Goal: Task Accomplishment & Management: Manage account settings

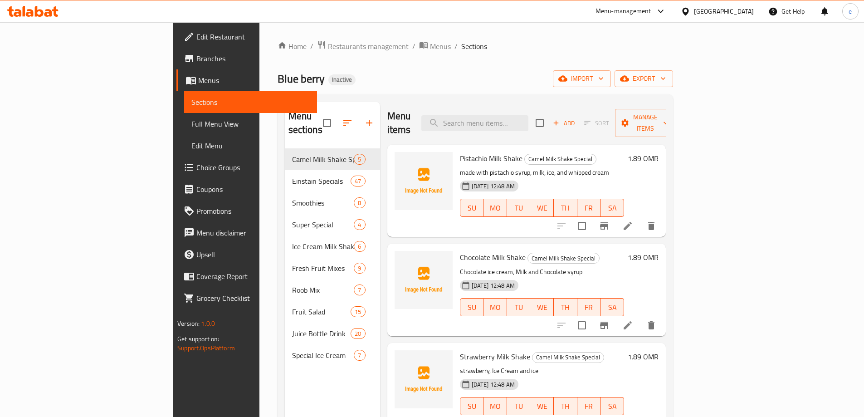
click at [455, 46] on ol "Home / Restaurants management / Menus / Sections" at bounding box center [474, 46] width 395 height 12
click at [603, 77] on span "import" at bounding box center [582, 78] width 44 height 11
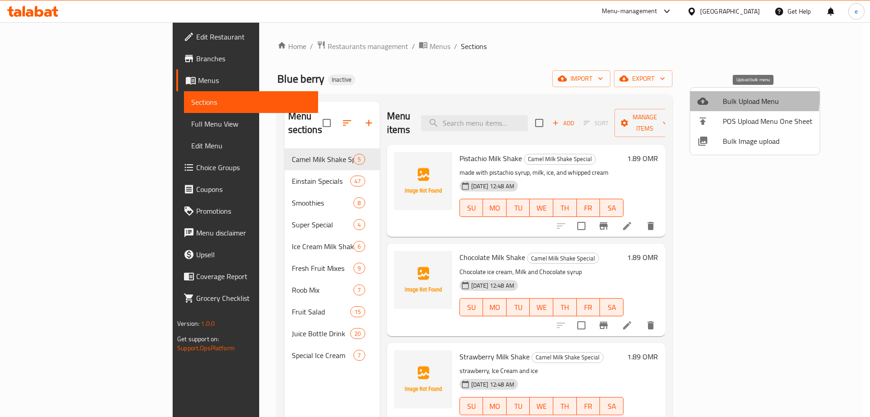
click at [714, 97] on div at bounding box center [710, 101] width 25 height 11
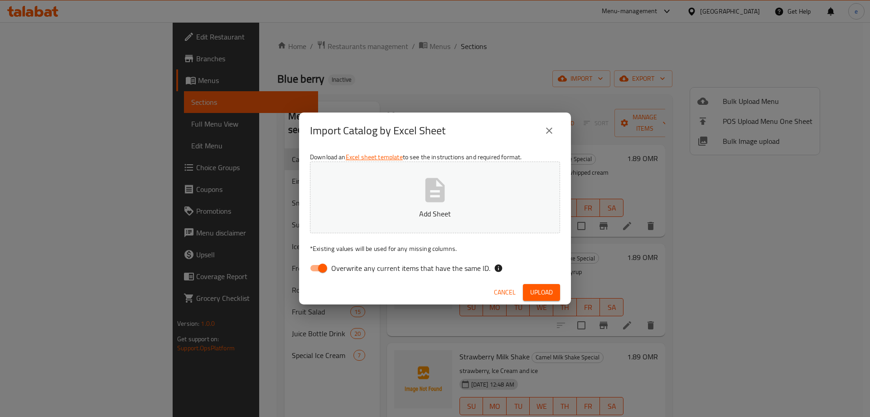
click at [324, 270] on input "Overwrite any current items that have the same ID." at bounding box center [323, 267] width 52 height 17
checkbox input "false"
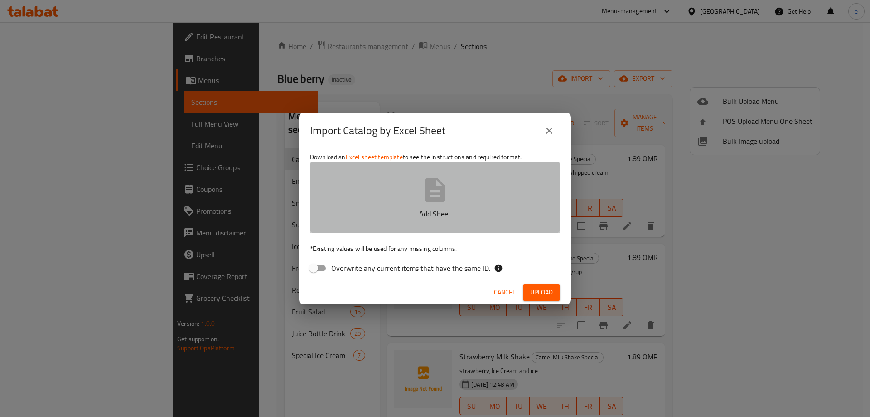
click at [432, 211] on p "Add Sheet" at bounding box center [435, 213] width 222 height 11
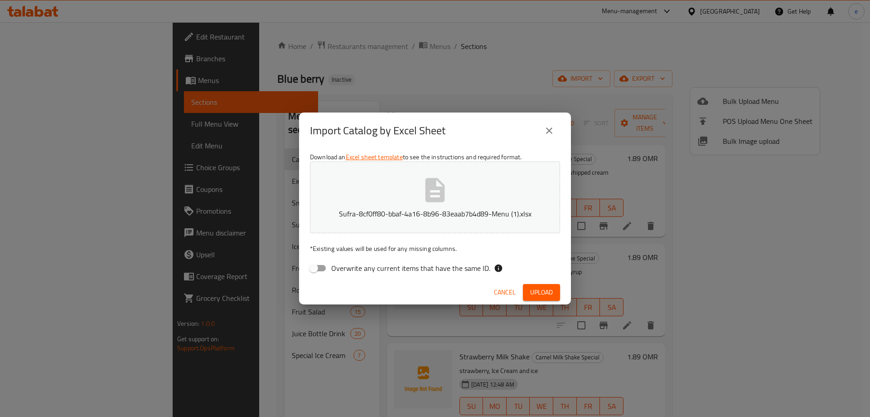
click at [552, 296] on span "Upload" at bounding box center [541, 291] width 23 height 11
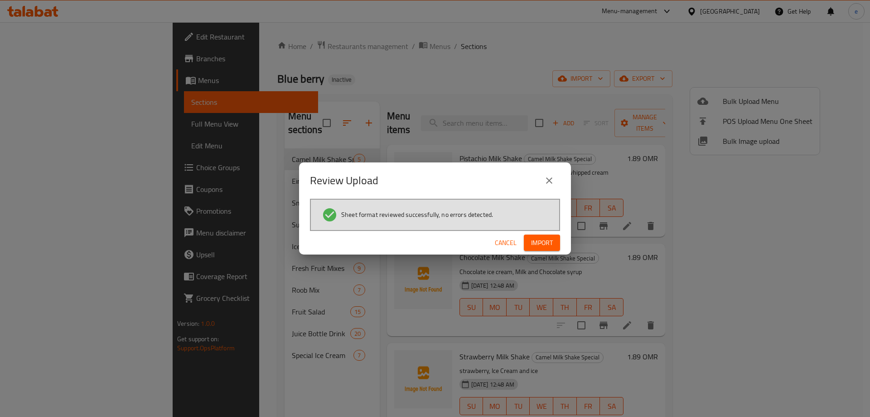
click at [545, 245] on span "Import" at bounding box center [542, 242] width 22 height 11
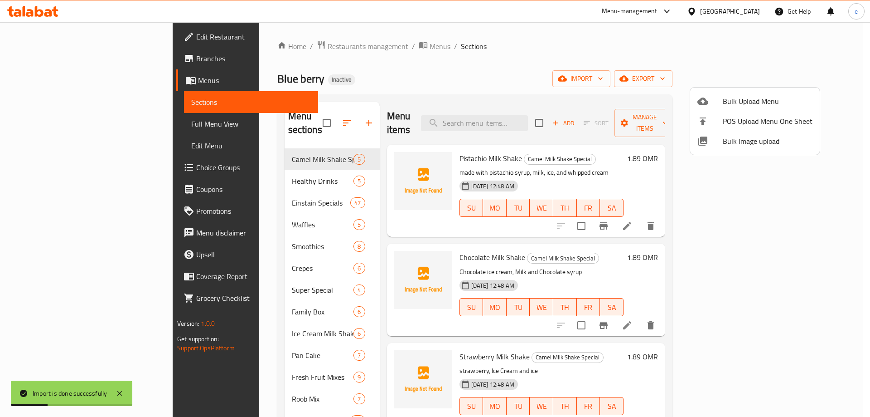
click at [79, 128] on div at bounding box center [435, 208] width 870 height 417
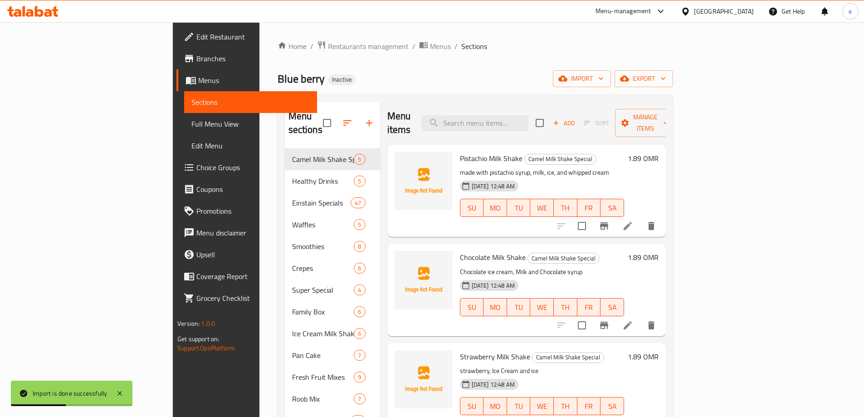
click at [191, 128] on span "Full Menu View" at bounding box center [250, 123] width 118 height 11
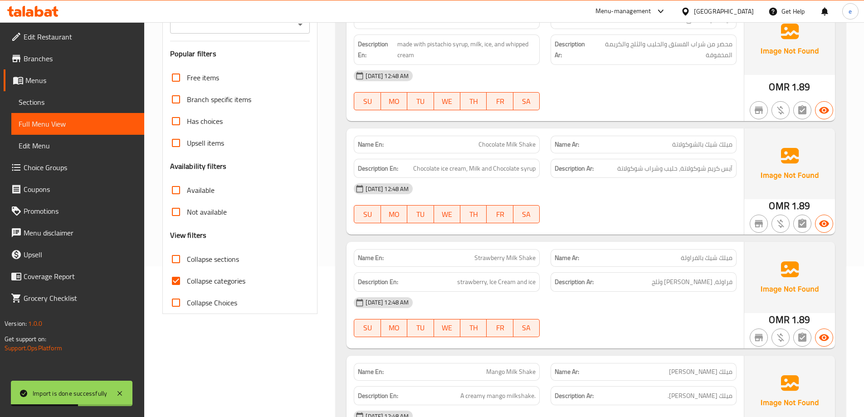
scroll to position [242, 0]
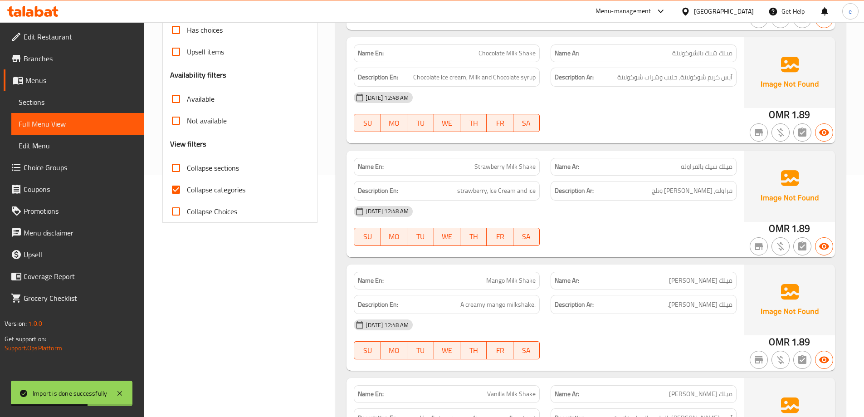
click at [188, 171] on span "Collapse sections" at bounding box center [213, 167] width 52 height 11
click at [187, 171] on input "Collapse sections" at bounding box center [176, 168] width 22 height 22
checkbox input "true"
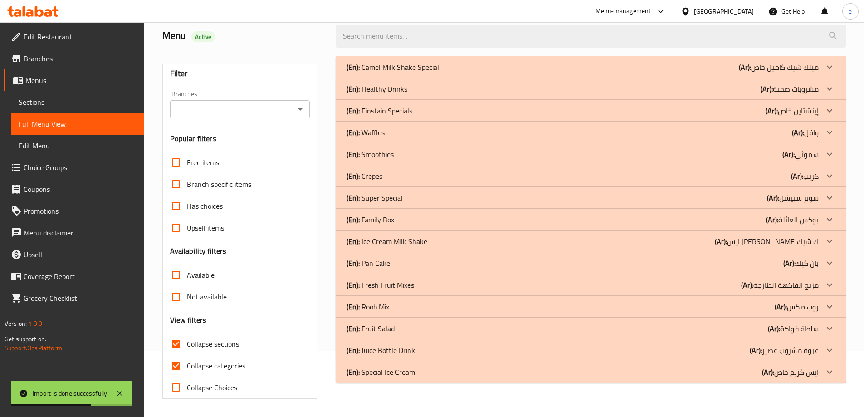
click at [176, 354] on input "Collapse categories" at bounding box center [176, 365] width 22 height 22
checkbox input "false"
click at [800, 73] on p "(Ar): ايس كريم خاص" at bounding box center [778, 67] width 80 height 11
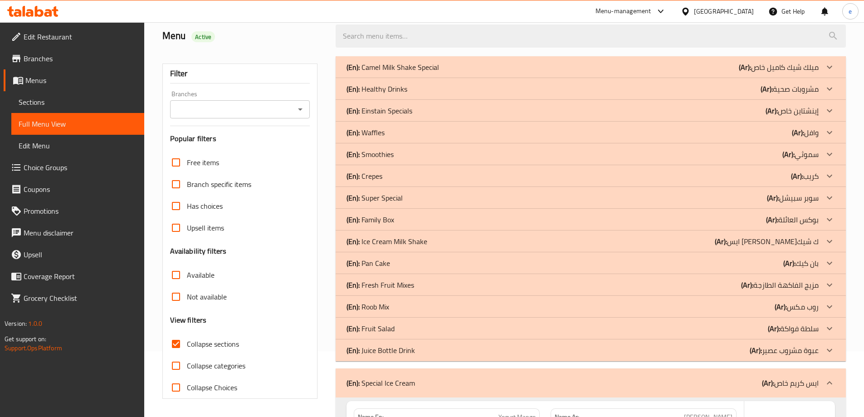
click at [792, 73] on p "(Ar): عبوة مشروب عصير" at bounding box center [778, 67] width 80 height 11
click at [791, 73] on p "(Ar): سلطة فواكة" at bounding box center [778, 67] width 80 height 11
click at [794, 73] on p "(Ar): روب مكس" at bounding box center [778, 67] width 80 height 11
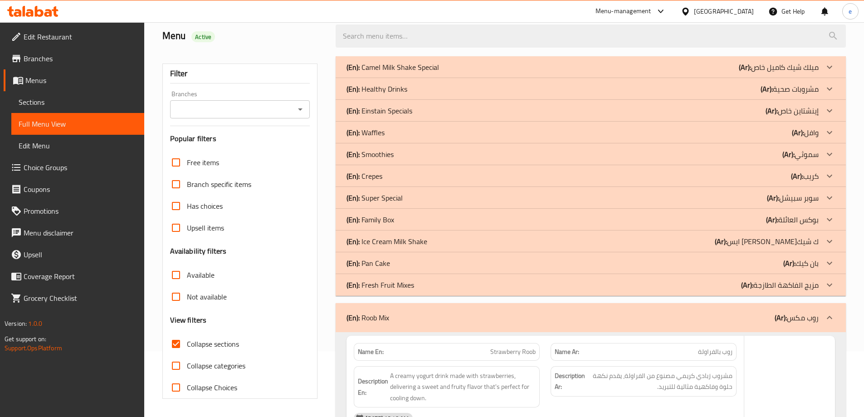
click at [795, 73] on p "(Ar): مزيج الفاكهة الطازجة" at bounding box center [778, 67] width 80 height 11
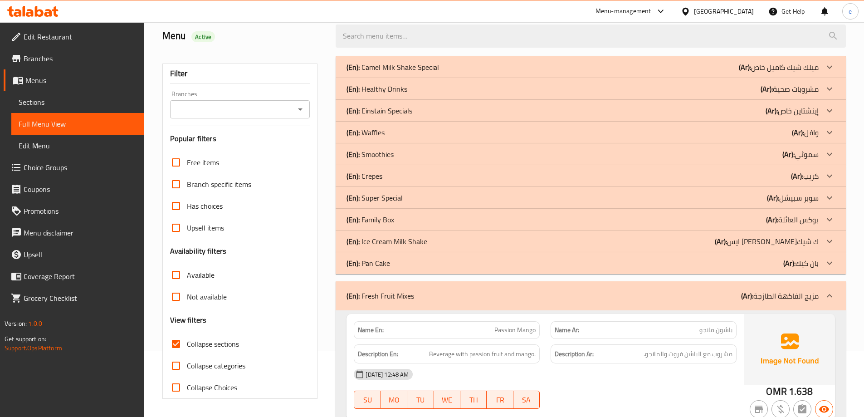
click at [742, 291] on b "(Ar):" at bounding box center [747, 296] width 12 height 14
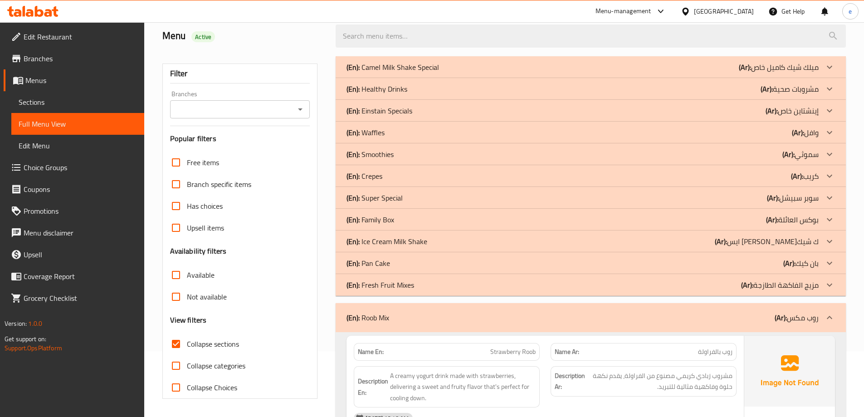
click at [751, 74] on b "(Ar):" at bounding box center [744, 67] width 12 height 14
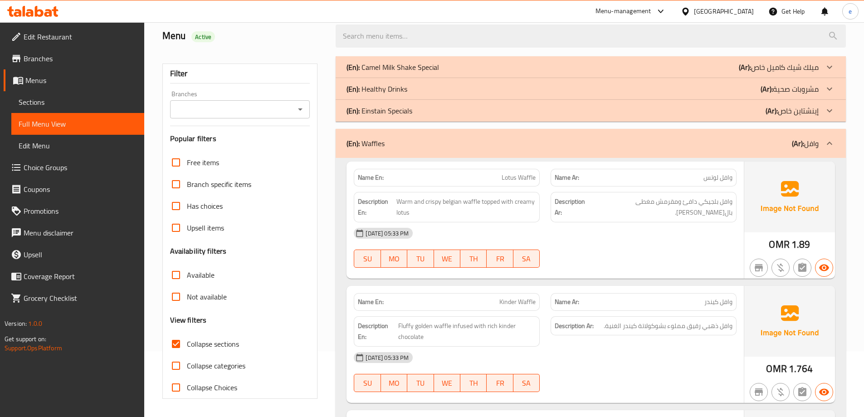
click at [798, 143] on b "(Ar):" at bounding box center [797, 143] width 12 height 14
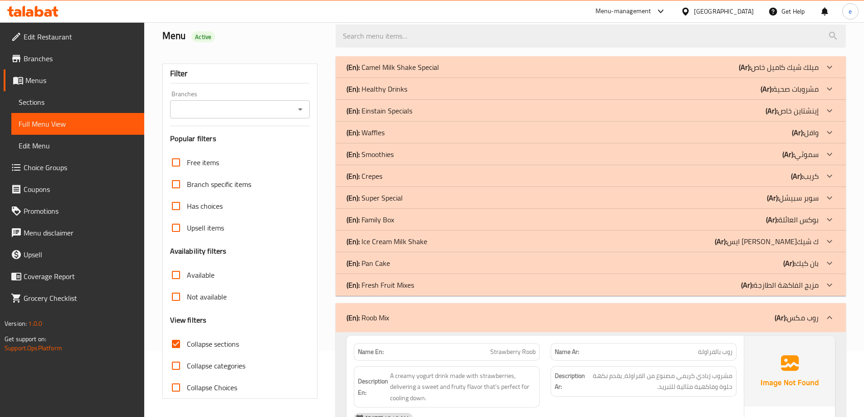
click at [780, 317] on b "(Ar):" at bounding box center [780, 318] width 12 height 14
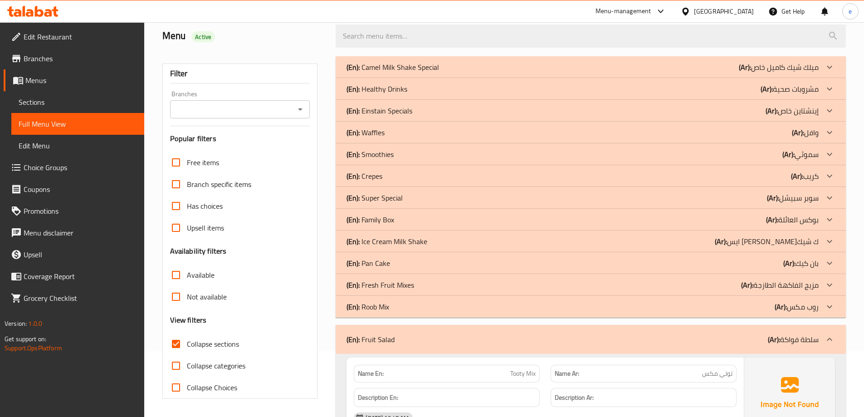
click at [774, 339] on b "(Ar):" at bounding box center [773, 339] width 12 height 14
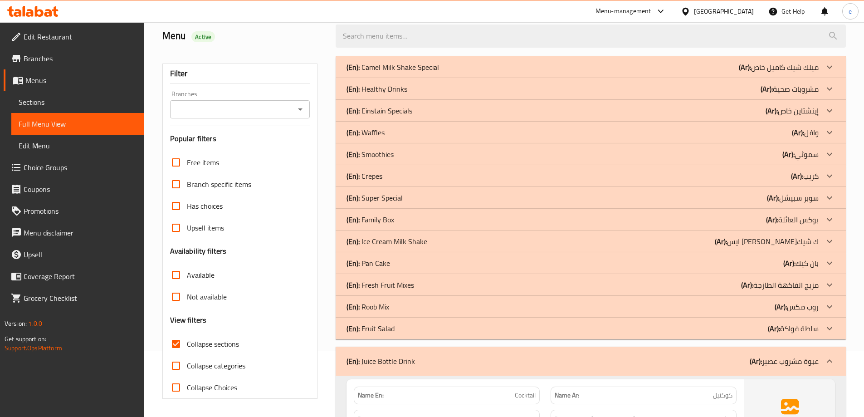
click at [771, 364] on p "(Ar): عبوة مشروب عصير" at bounding box center [783, 360] width 69 height 11
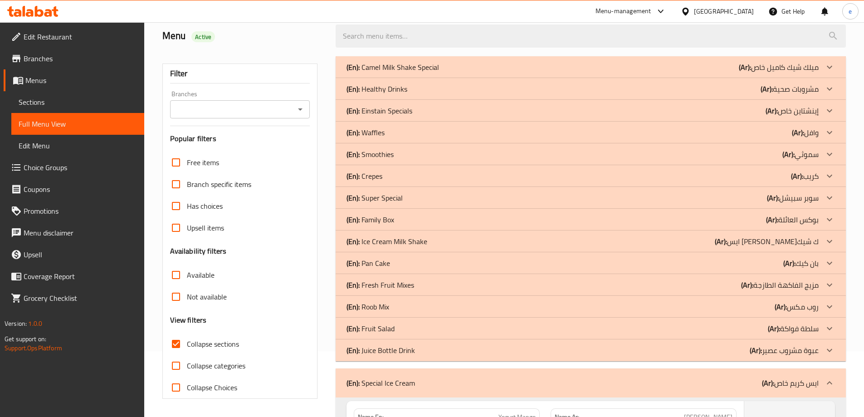
click at [771, 380] on b "(Ar):" at bounding box center [768, 383] width 12 height 14
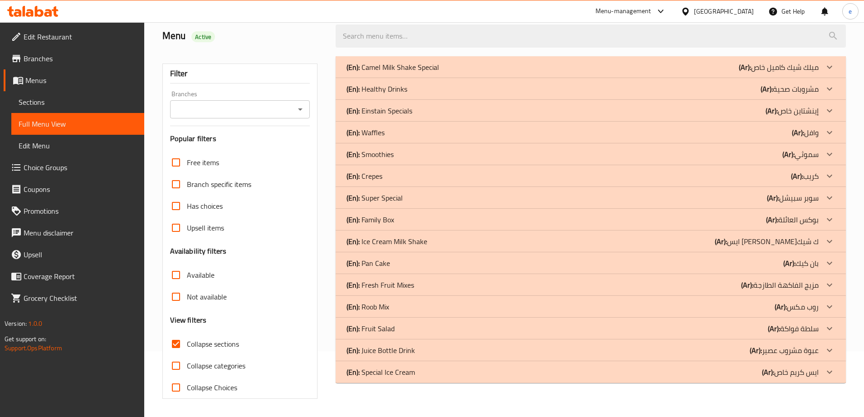
click at [797, 73] on p "(Ar): مشروبات صحية" at bounding box center [778, 67] width 80 height 11
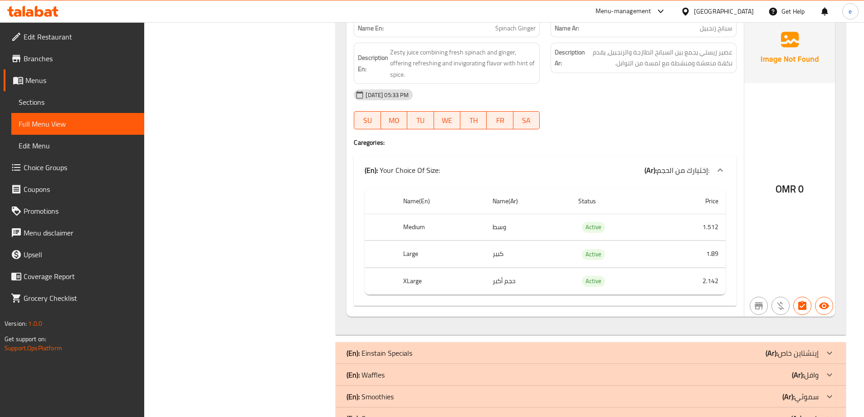
scroll to position [1621, 0]
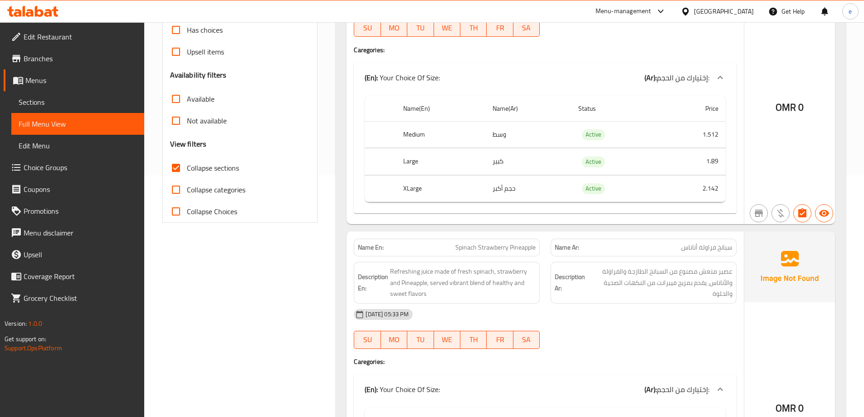
scroll to position [0, 0]
